Goal: Navigation & Orientation: Find specific page/section

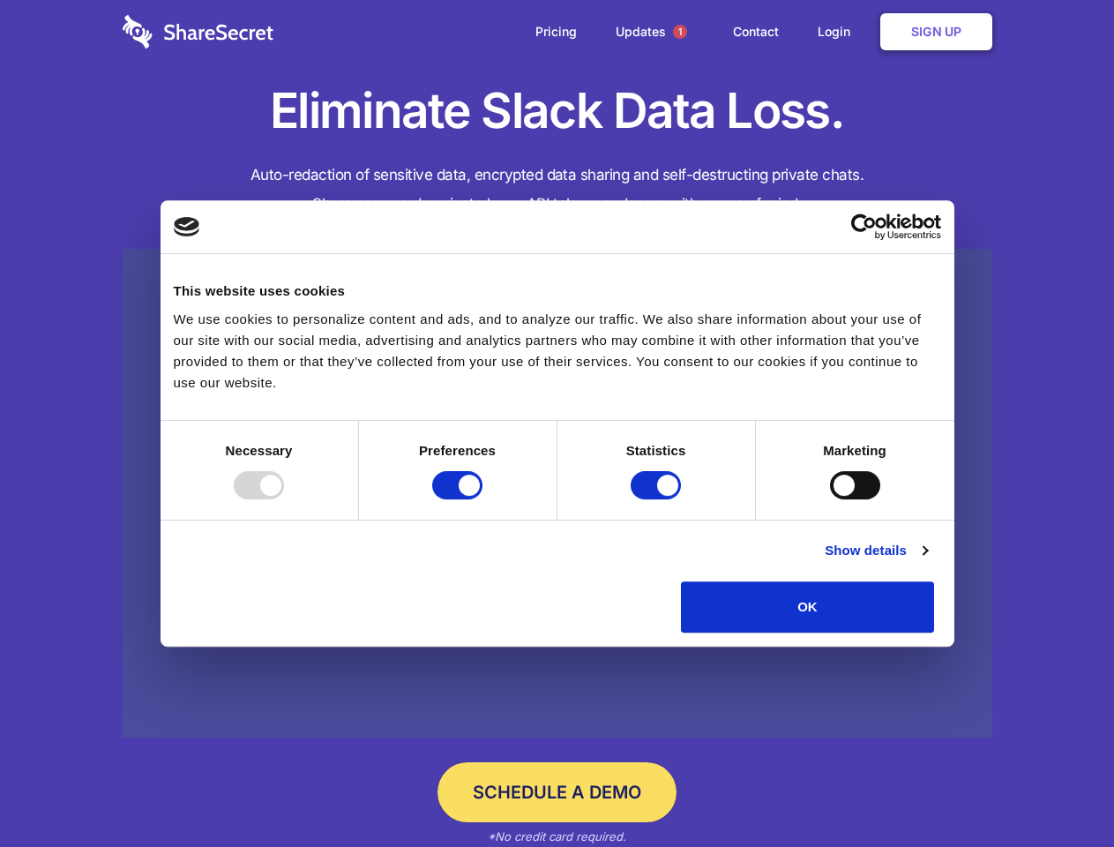
click at [284, 499] on div at bounding box center [259, 485] width 50 height 28
click at [482, 499] on input "Preferences" at bounding box center [457, 485] width 50 height 28
checkbox input "false"
click at [658, 499] on input "Statistics" at bounding box center [656, 485] width 50 height 28
checkbox input "false"
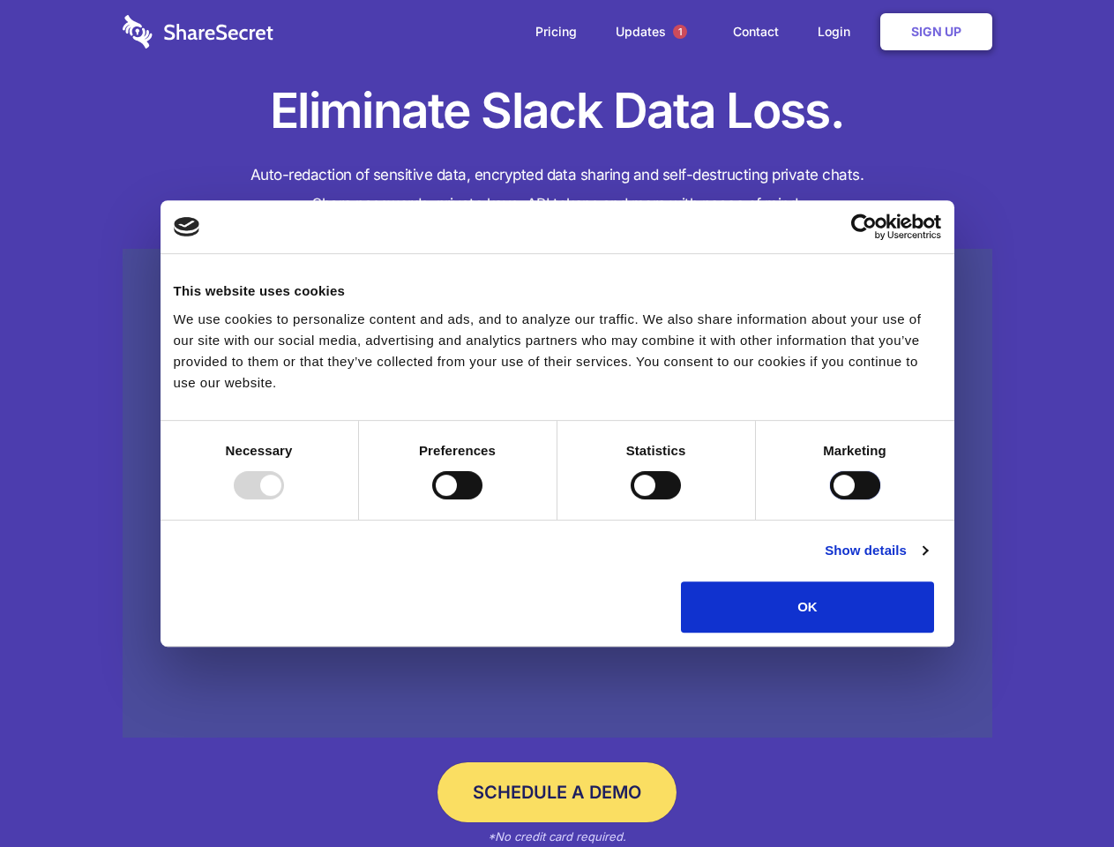
click at [830, 499] on input "Marketing" at bounding box center [855, 485] width 50 height 28
checkbox input "true"
click at [927, 561] on link "Show details" at bounding box center [876, 550] width 102 height 21
click at [0, 0] on li "Necessary 7 Necessary cookies help make a website usable by enabling basic func…" at bounding box center [0, 0] width 0 height 0
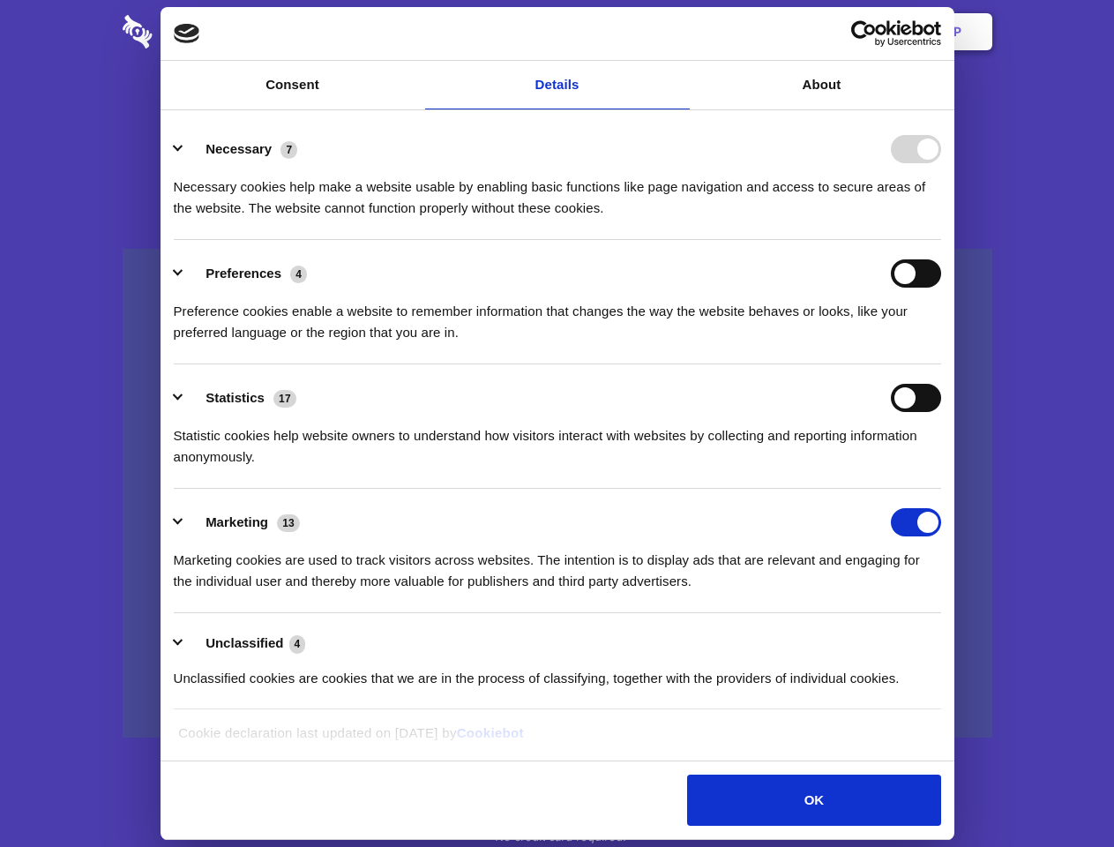
click at [679, 32] on span "1" at bounding box center [680, 32] width 14 height 14
